Goal: Transaction & Acquisition: Purchase product/service

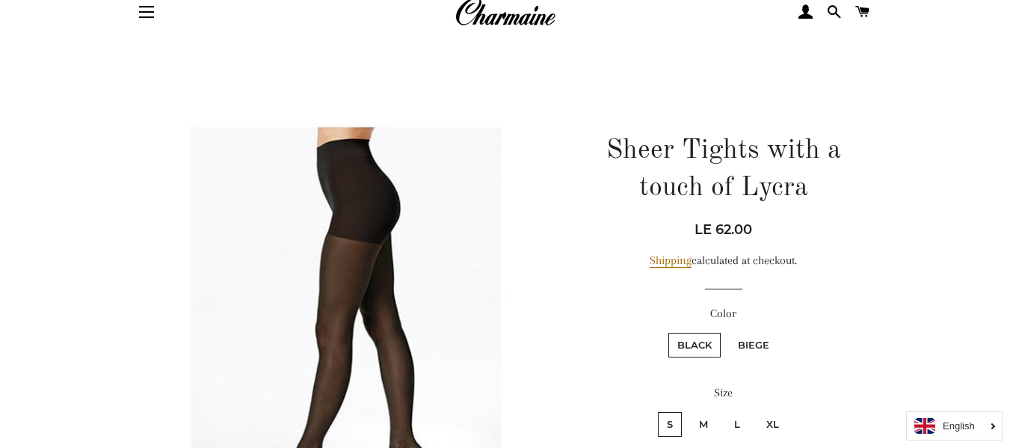
scroll to position [224, 0]
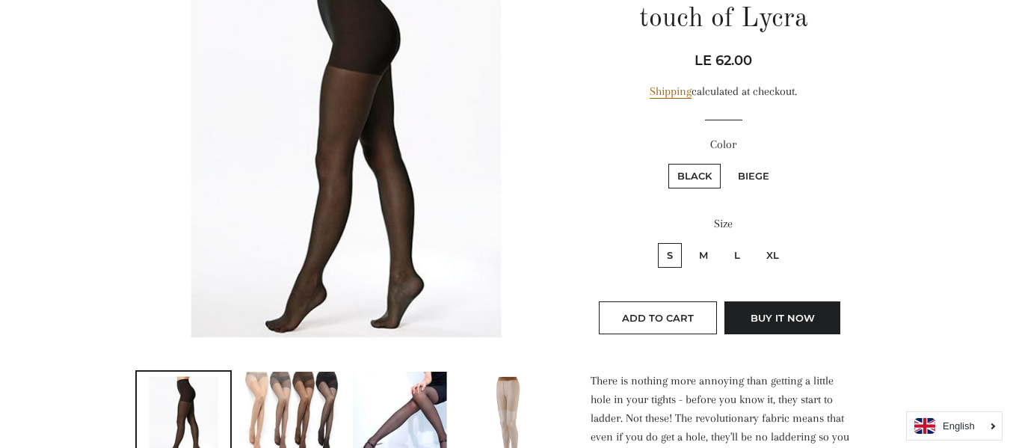
click at [757, 171] on label "Biege" at bounding box center [753, 176] width 49 height 25
click at [727, 162] on input "Biege" at bounding box center [727, 161] width 1 height 1
radio input "true"
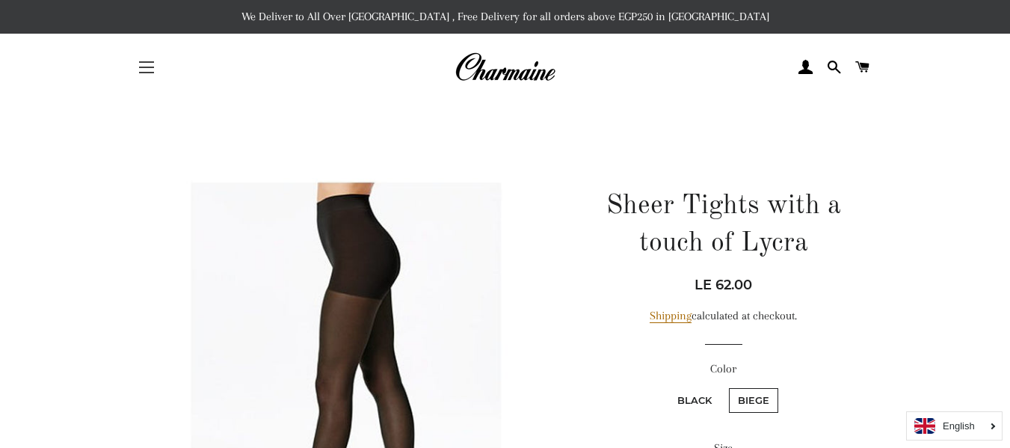
click at [145, 64] on button "Site navigation" at bounding box center [146, 67] width 37 height 37
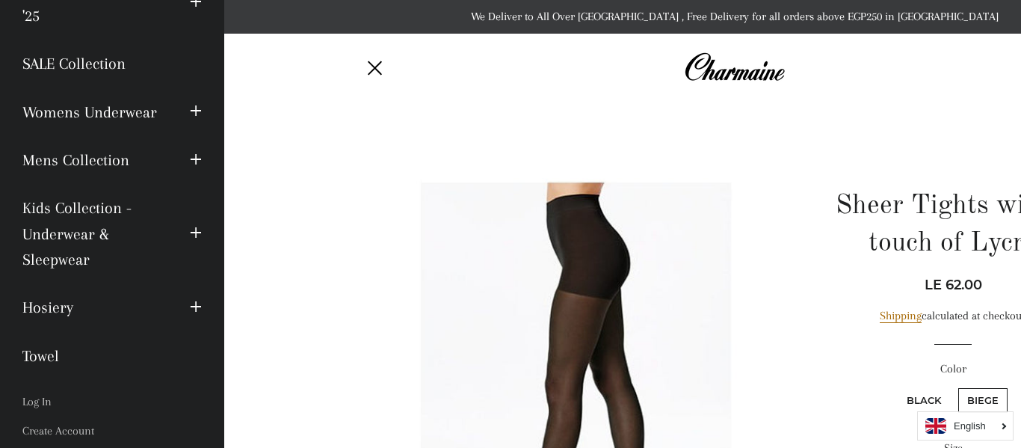
scroll to position [150, 0]
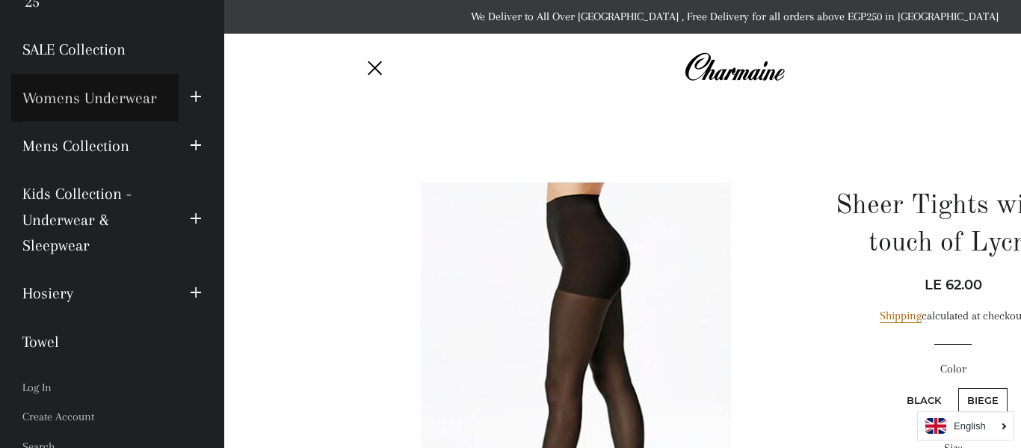
click at [117, 98] on link "Womens Underwear" at bounding box center [94, 98] width 167 height 48
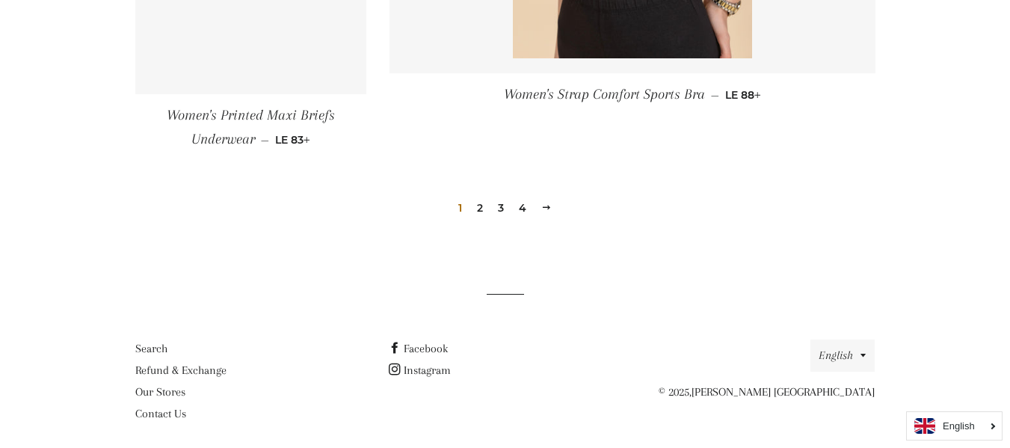
scroll to position [2341, 0]
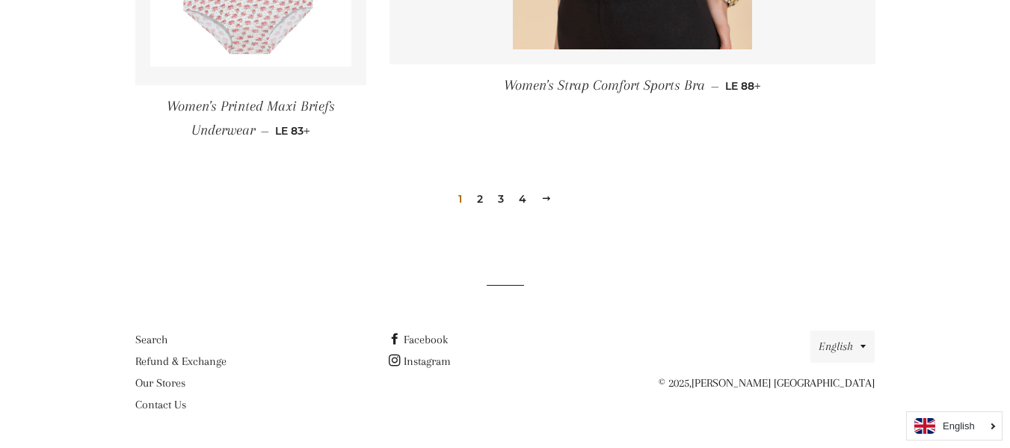
click at [476, 201] on link "2" at bounding box center [480, 199] width 18 height 22
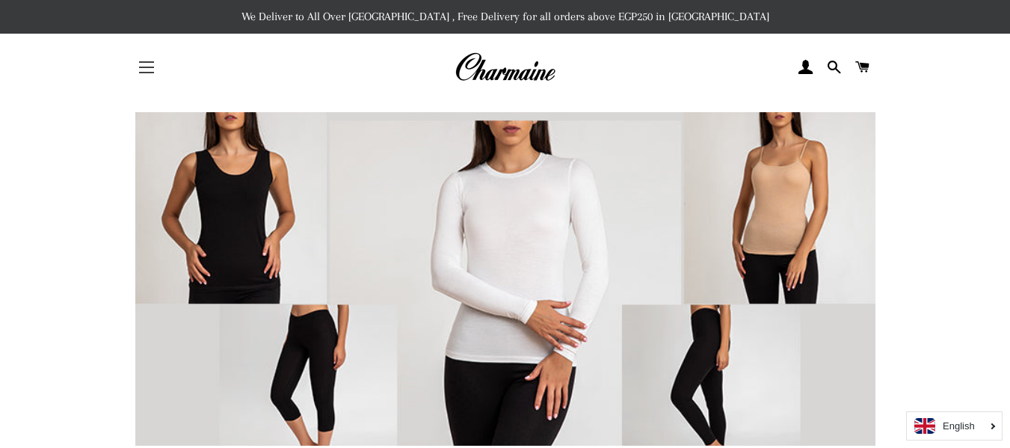
click at [147, 67] on span "button" at bounding box center [146, 67] width 15 height 1
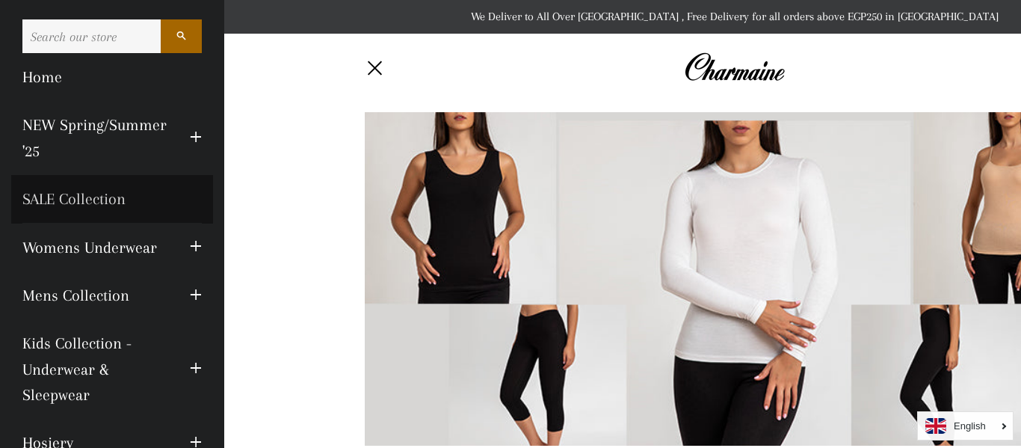
click at [55, 191] on link "SALE Collection" at bounding box center [112, 199] width 202 height 48
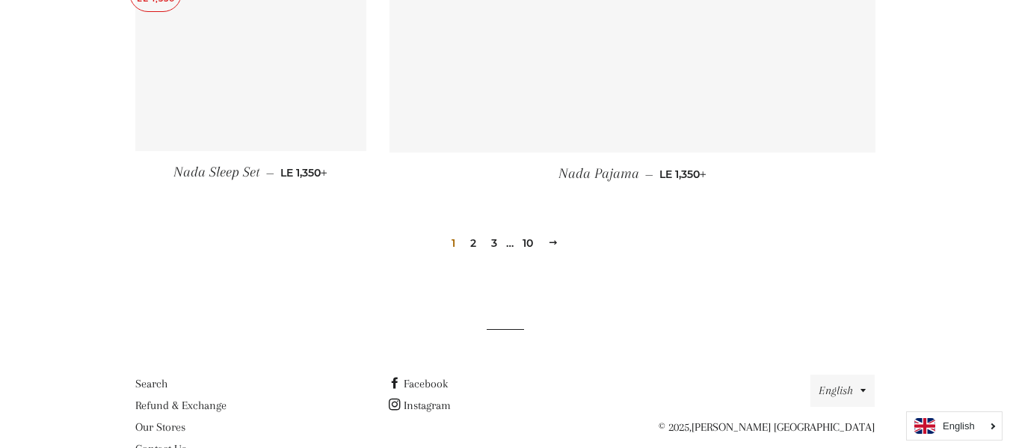
scroll to position [2253, 0]
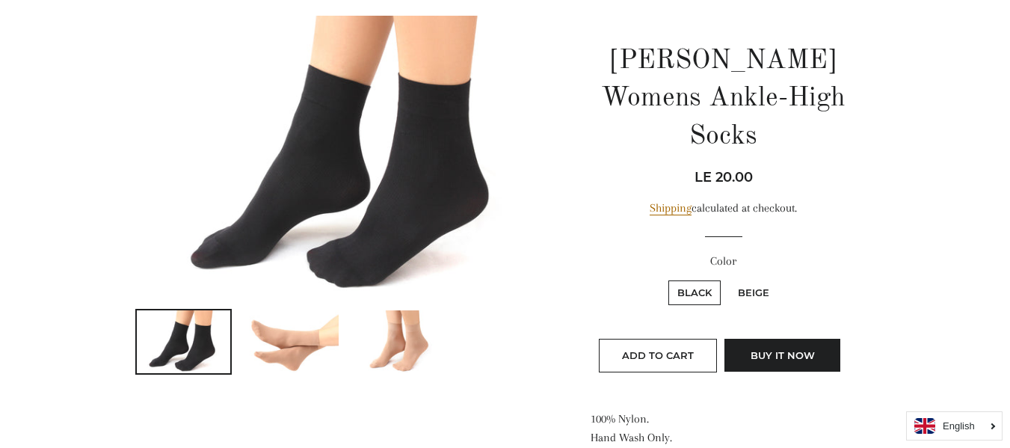
scroll to position [150, 0]
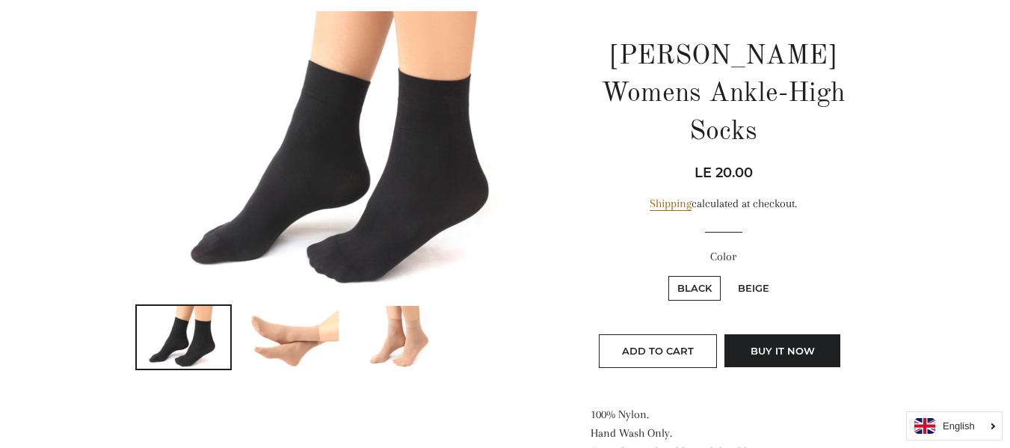
click at [410, 348] on img at bounding box center [400, 337] width 94 height 63
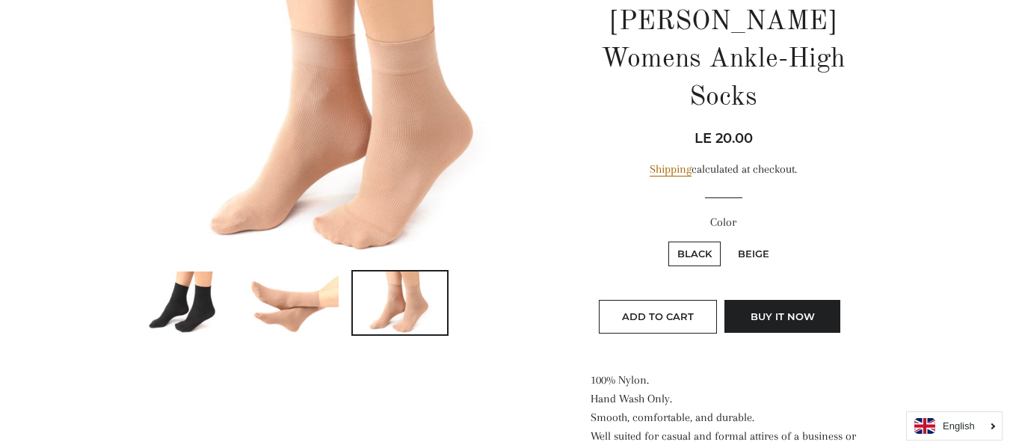
scroll to position [224, 0]
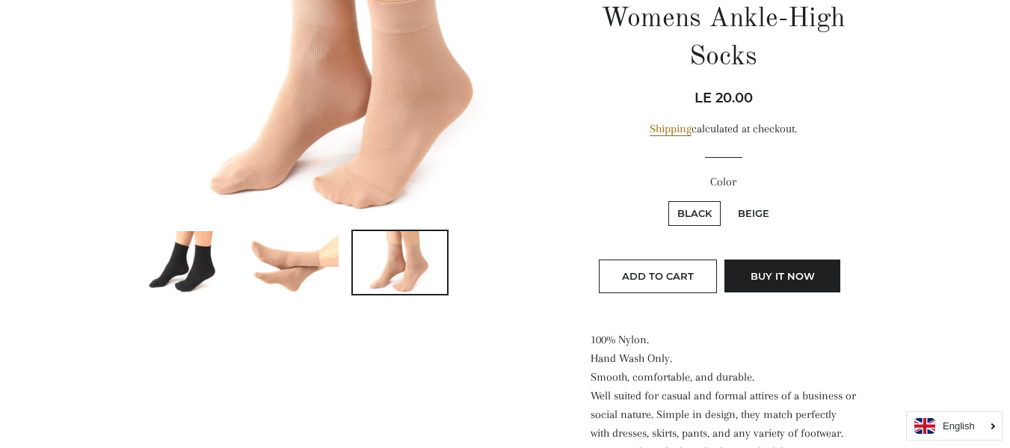
click at [180, 262] on img at bounding box center [184, 262] width 94 height 63
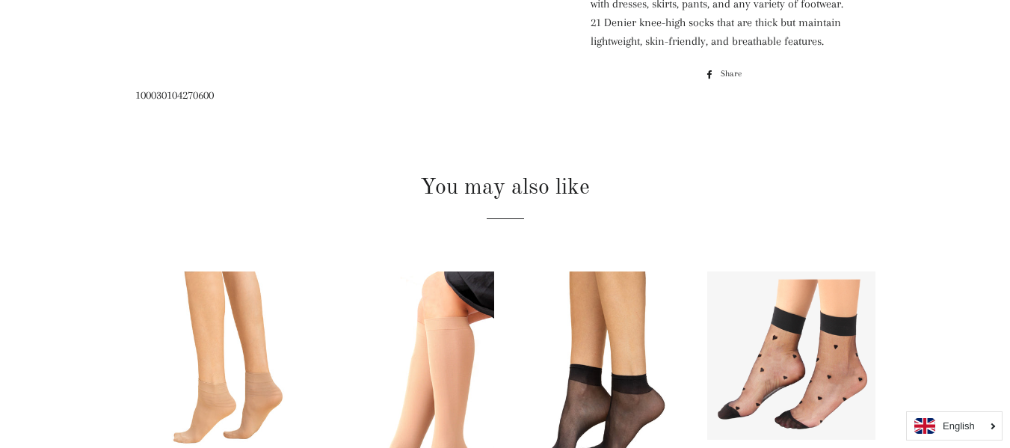
scroll to position [805, 0]
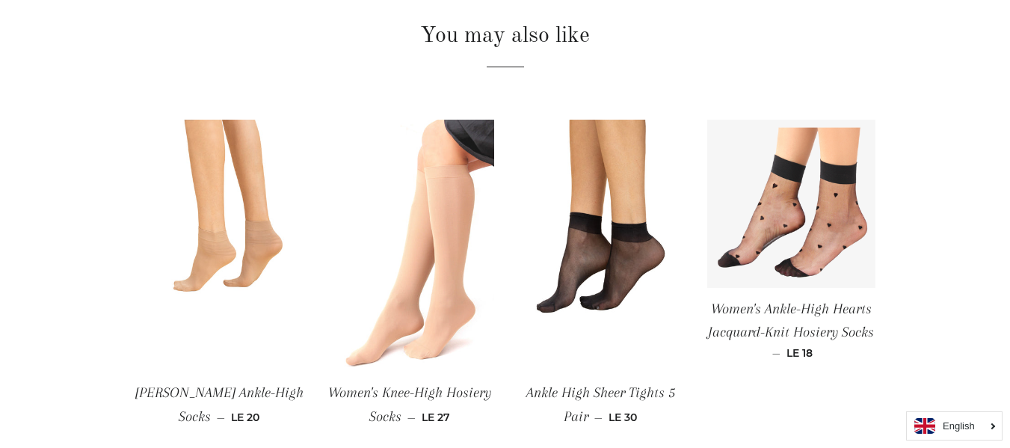
click at [444, 251] on img at bounding box center [410, 246] width 168 height 253
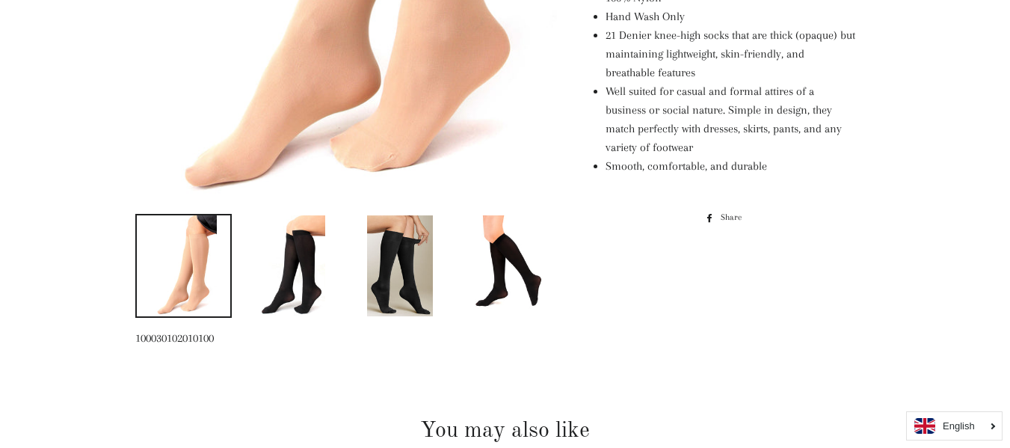
scroll to position [598, 0]
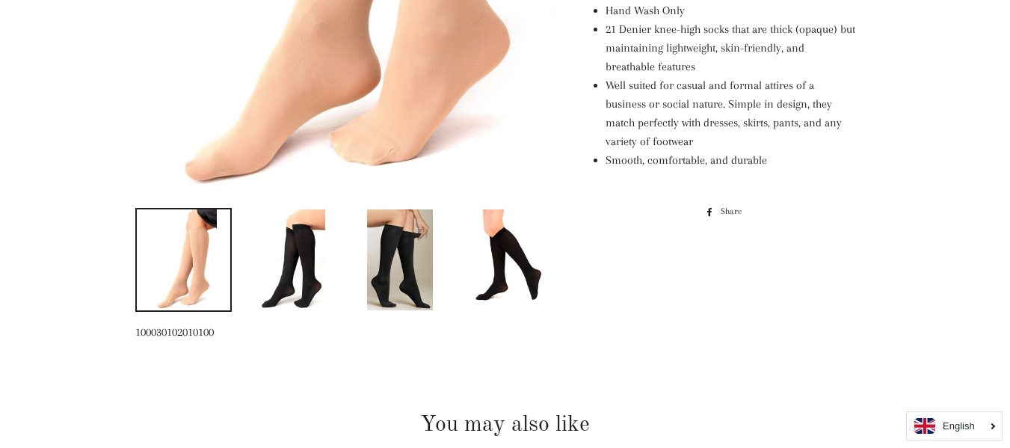
click at [398, 289] on img at bounding box center [400, 259] width 66 height 101
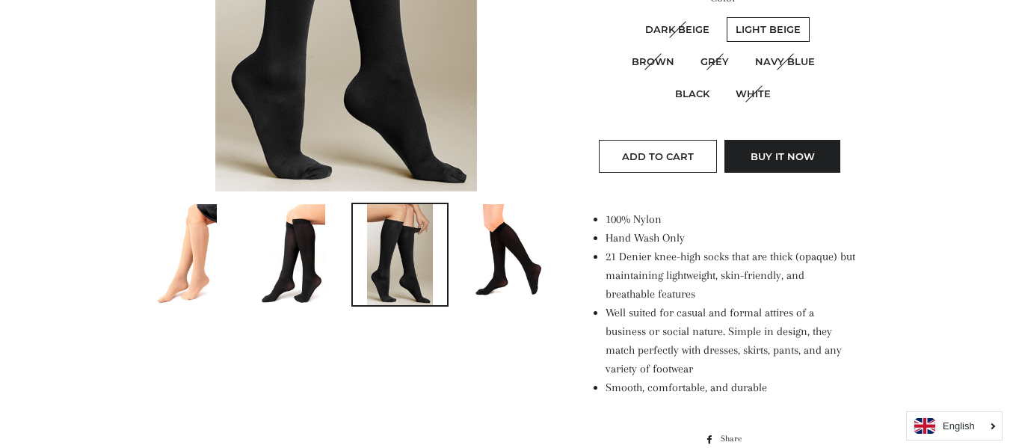
scroll to position [374, 0]
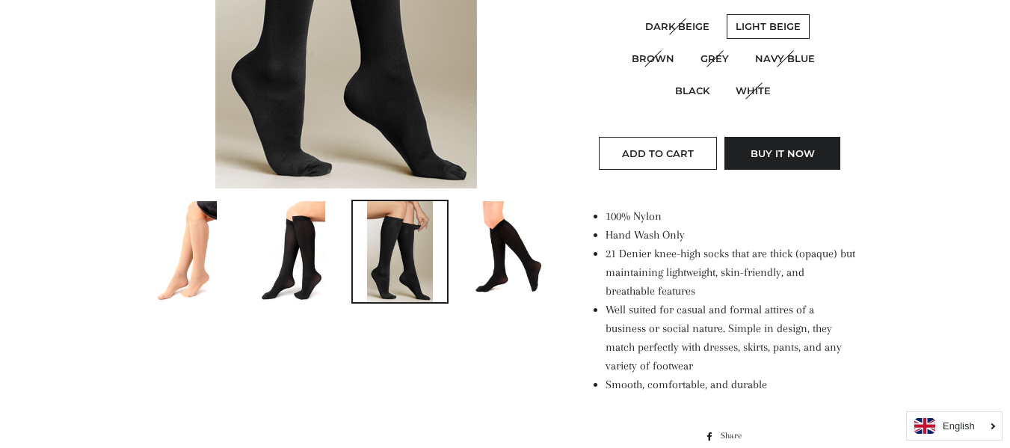
click at [214, 266] on img at bounding box center [183, 251] width 67 height 101
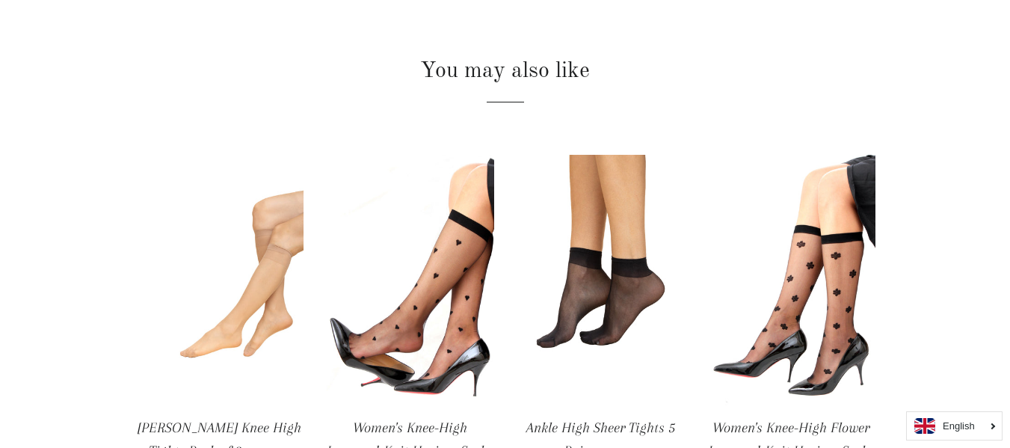
scroll to position [1032, 0]
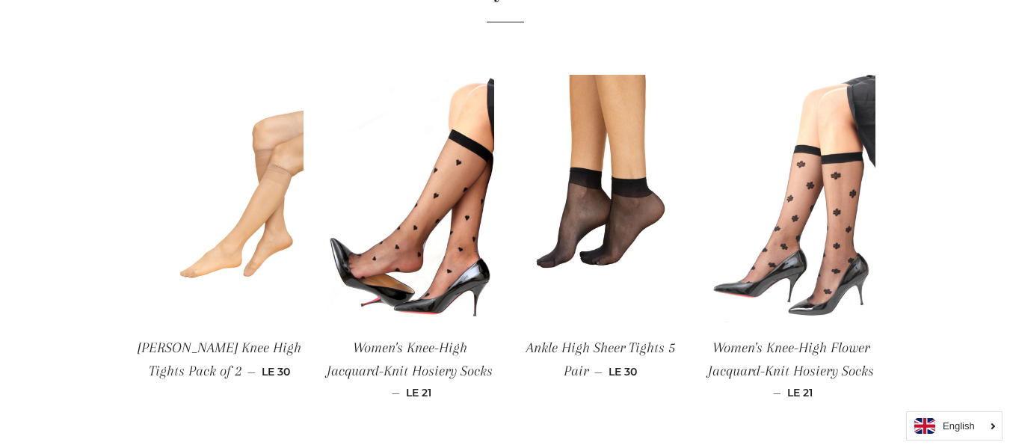
click at [840, 227] on img at bounding box center [791, 201] width 168 height 253
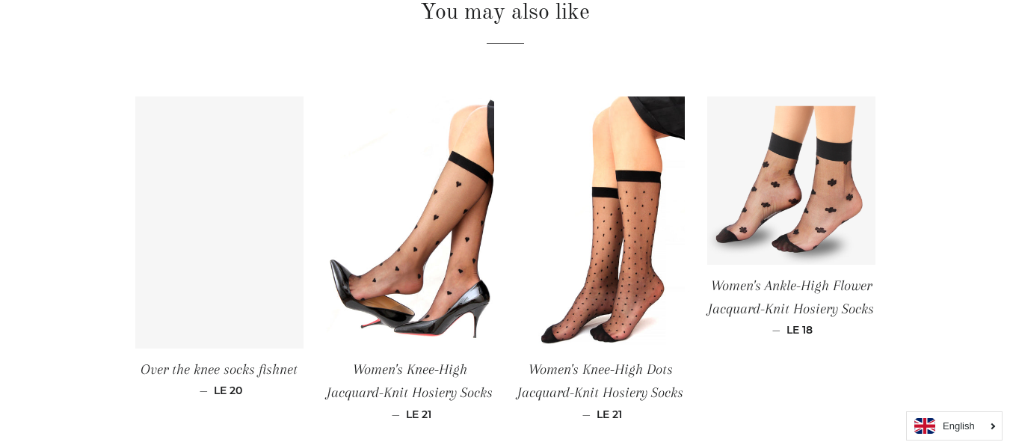
scroll to position [1047, 0]
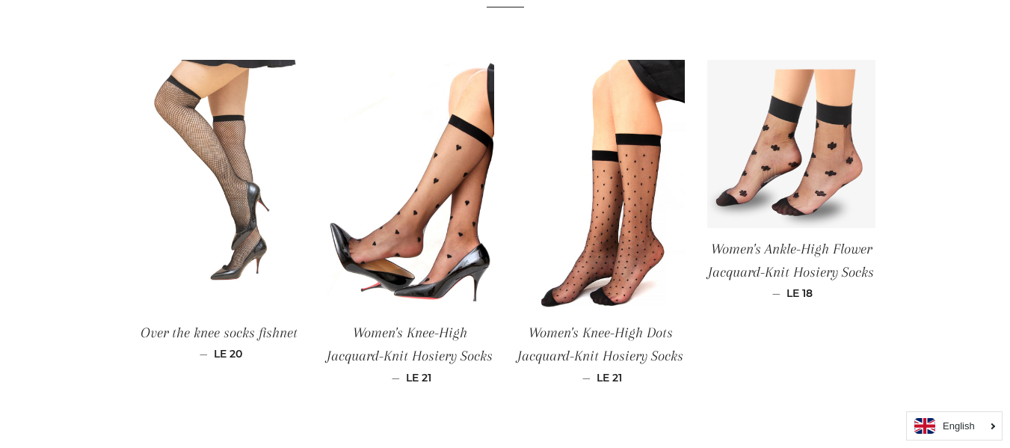
click at [267, 235] on img at bounding box center [219, 186] width 168 height 253
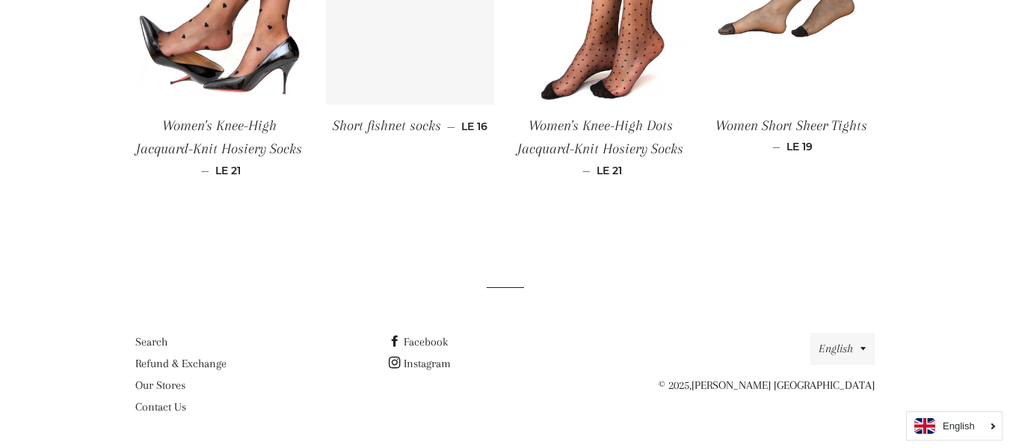
scroll to position [1371, 0]
